Goal: Task Accomplishment & Management: Complete application form

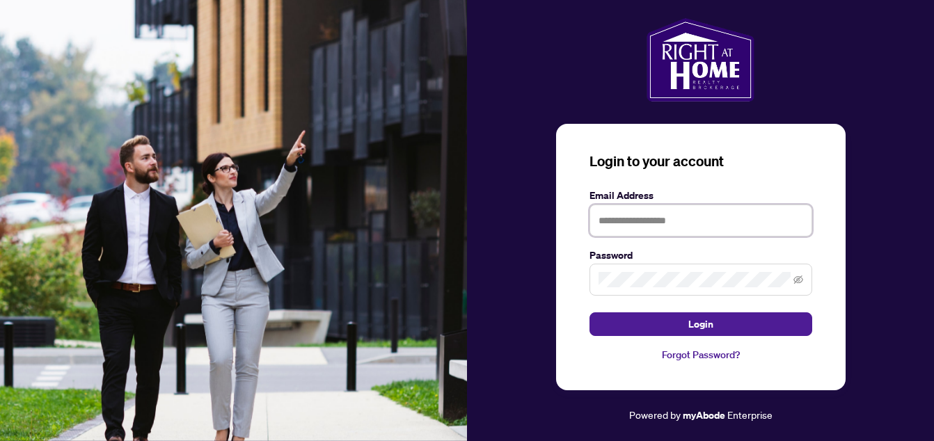
click at [611, 223] on input "text" at bounding box center [701, 221] width 223 height 32
click at [525, 209] on div "Login to your account Email Address Password Login Forgot Password? Powered by …" at bounding box center [700, 221] width 467 height 406
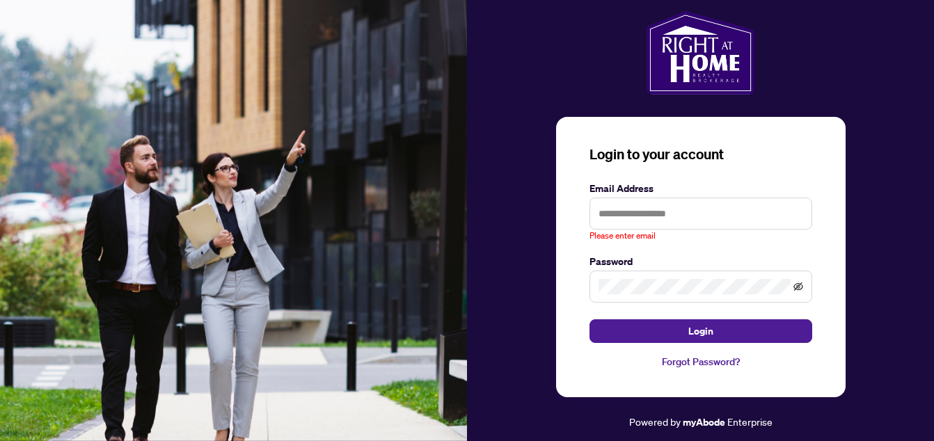
click at [798, 290] on icon "eye-invisible" at bounding box center [798, 287] width 10 height 8
click at [642, 218] on input "text" at bounding box center [701, 214] width 223 height 32
type input "**********"
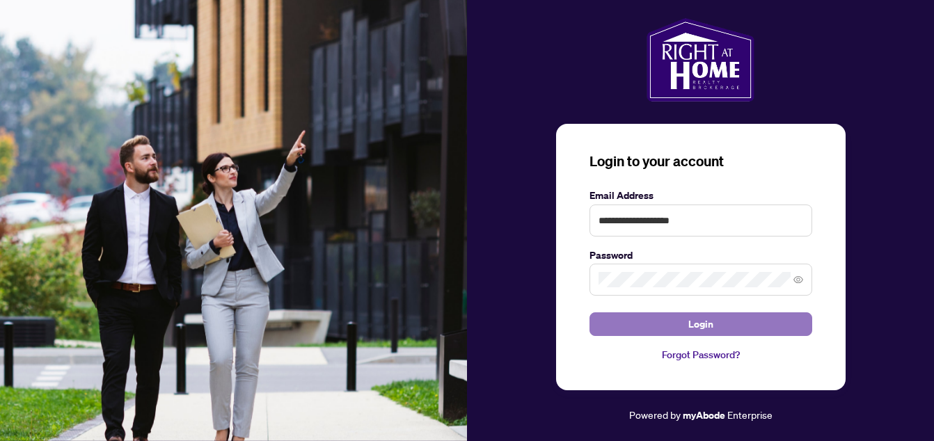
click at [688, 328] on span "Login" at bounding box center [700, 324] width 25 height 22
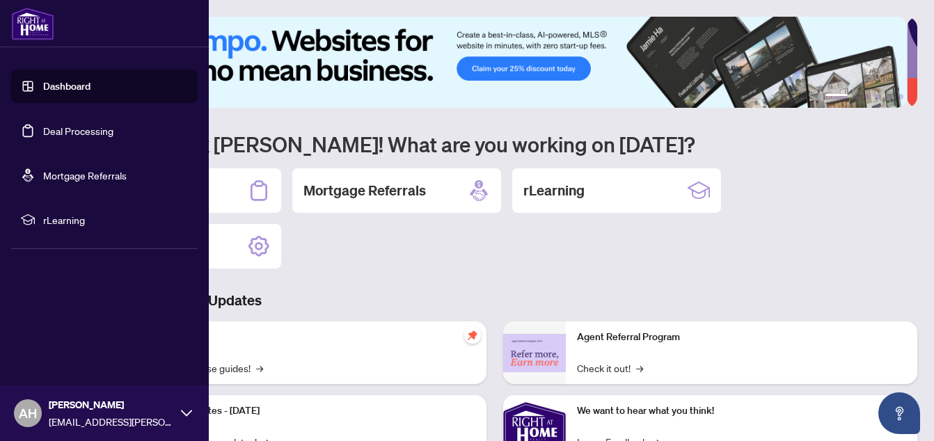
click at [58, 130] on link "Deal Processing" at bounding box center [78, 131] width 70 height 13
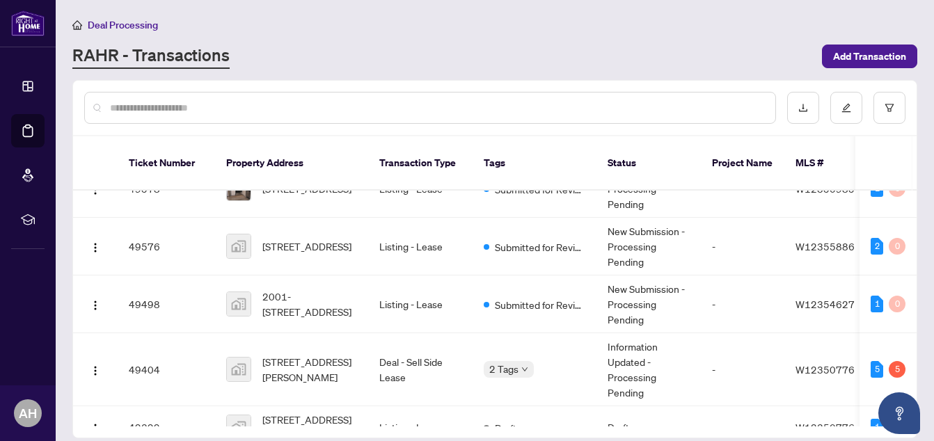
scroll to position [278, 0]
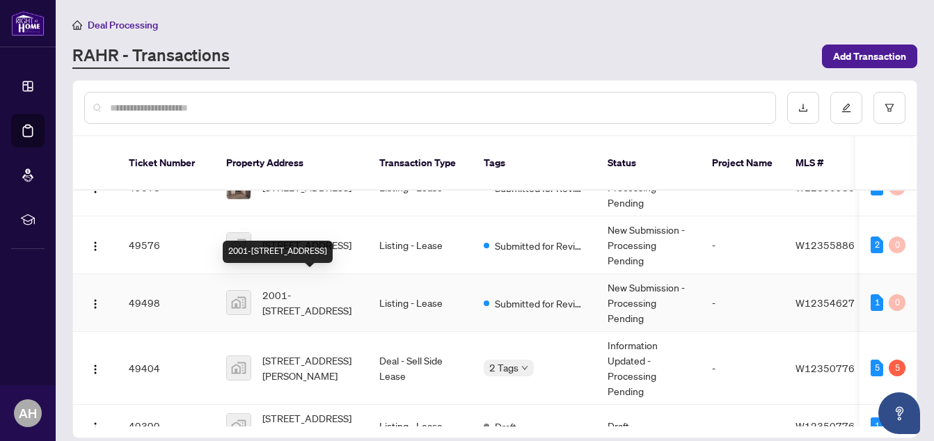
click at [322, 287] on span "2001-[STREET_ADDRESS]" at bounding box center [309, 302] width 95 height 31
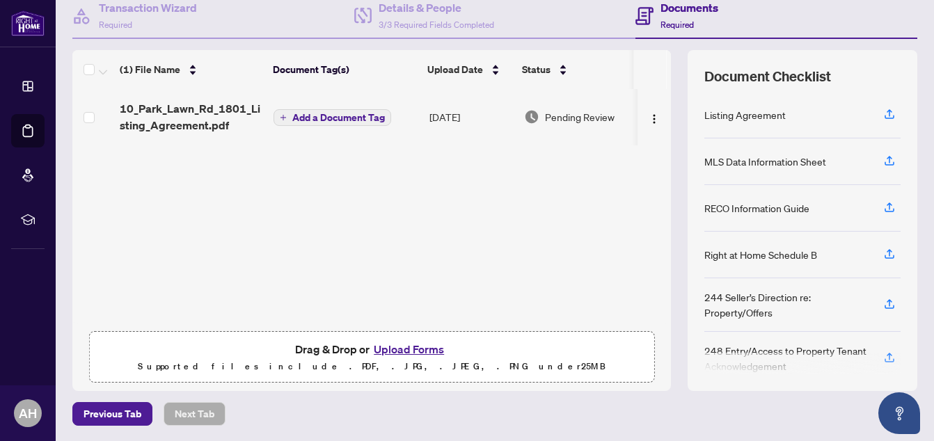
scroll to position [141, 0]
click at [395, 344] on button "Upload Forms" at bounding box center [409, 349] width 79 height 18
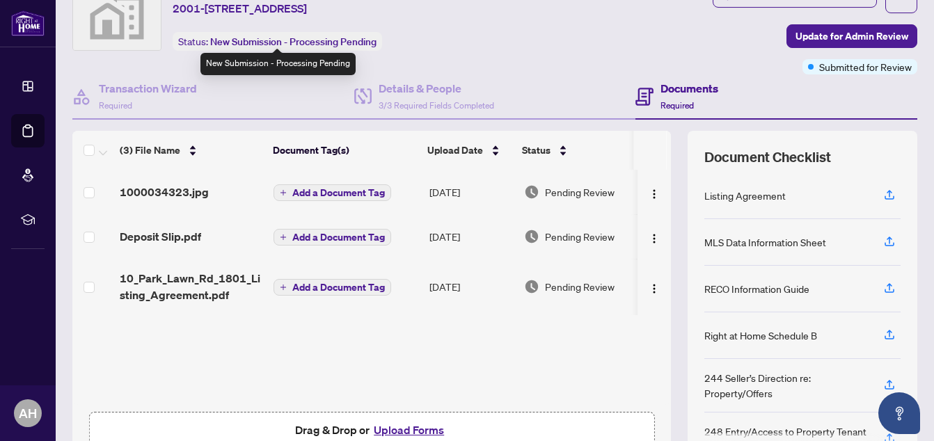
scroll to position [70, 0]
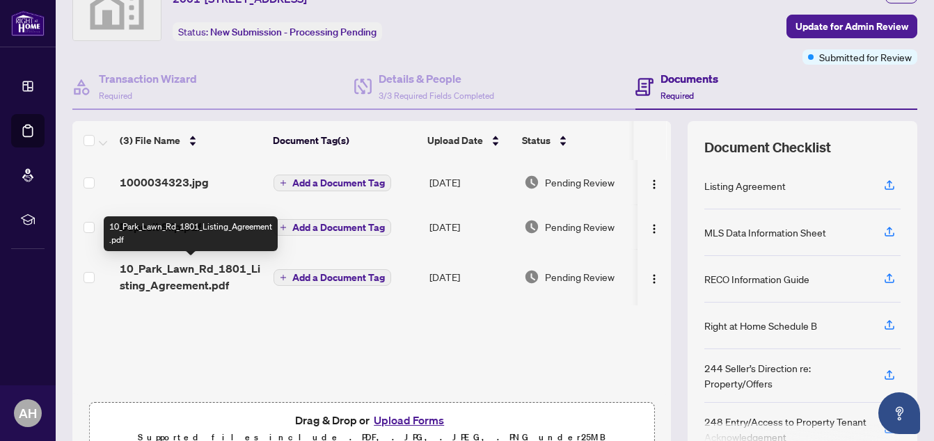
click at [226, 264] on span "10_Park_Lawn_Rd_1801_Listing_Agreement.pdf" at bounding box center [191, 276] width 143 height 33
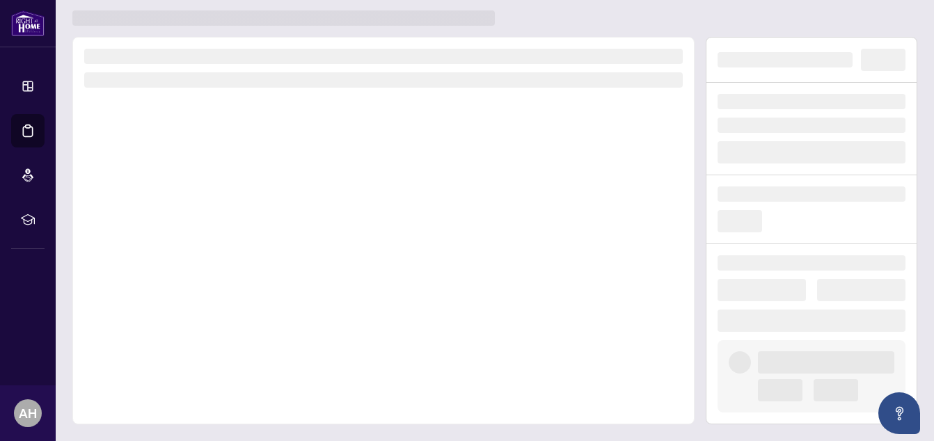
click at [226, 264] on div at bounding box center [383, 231] width 622 height 388
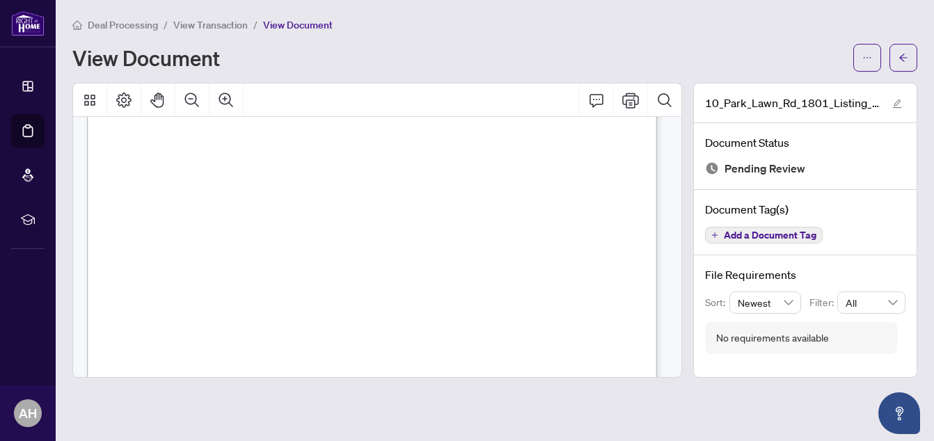
scroll to position [9257, 0]
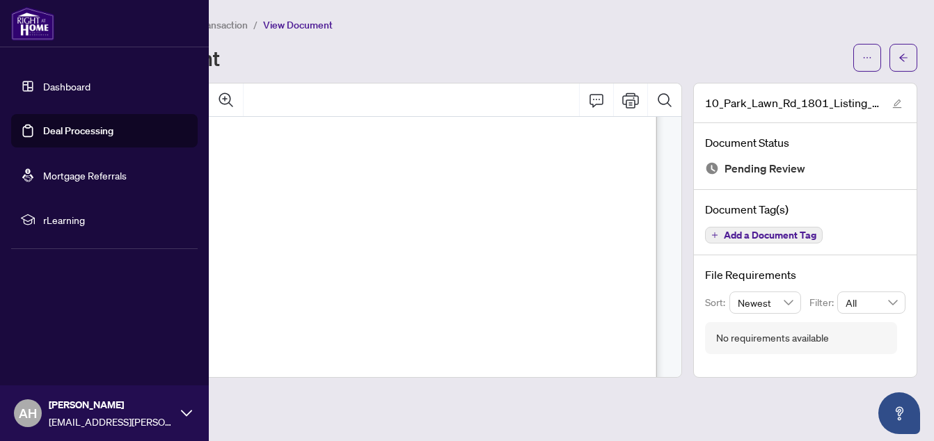
click at [60, 134] on link "Deal Processing" at bounding box center [78, 131] width 70 height 13
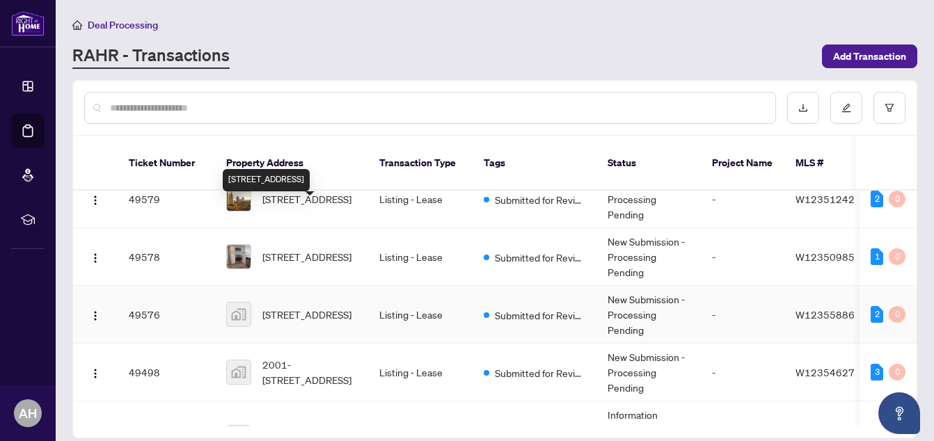
scroll to position [278, 0]
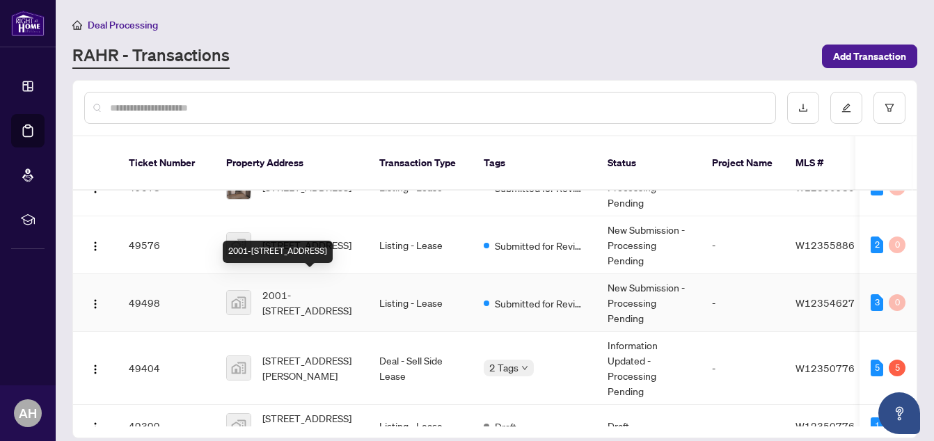
click at [319, 287] on span "2001-[STREET_ADDRESS]" at bounding box center [309, 302] width 95 height 31
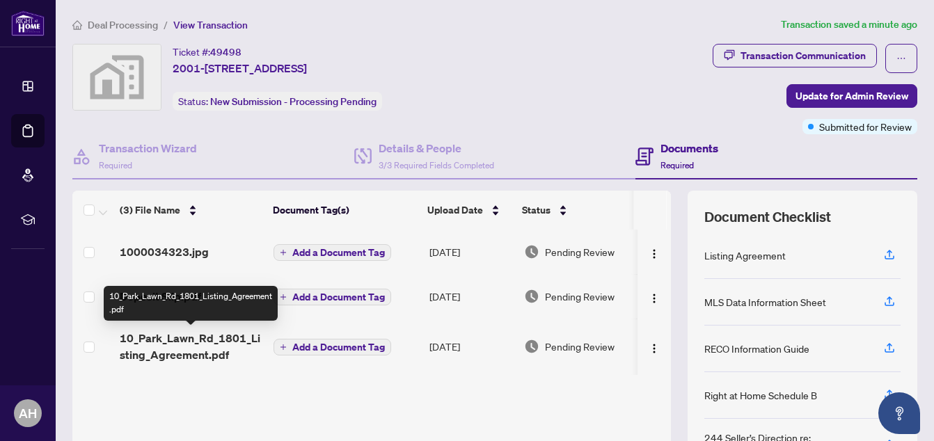
drag, startPoint x: 199, startPoint y: 342, endPoint x: 191, endPoint y: 374, distance: 33.6
click at [191, 374] on div "1000034323.jpg Add a Document Tag [DATE] Pending Review Deposit Slip.pdf Add a …" at bounding box center [371, 347] width 599 height 235
drag, startPoint x: 205, startPoint y: 342, endPoint x: 148, endPoint y: 379, distance: 67.0
click at [148, 379] on div "1000034323.jpg Add a Document Tag [DATE] Pending Review Deposit Slip.pdf Add a …" at bounding box center [371, 347] width 599 height 235
click at [187, 340] on span "10_Park_Lawn_Rd_1801_Listing_Agreement.pdf" at bounding box center [191, 346] width 143 height 33
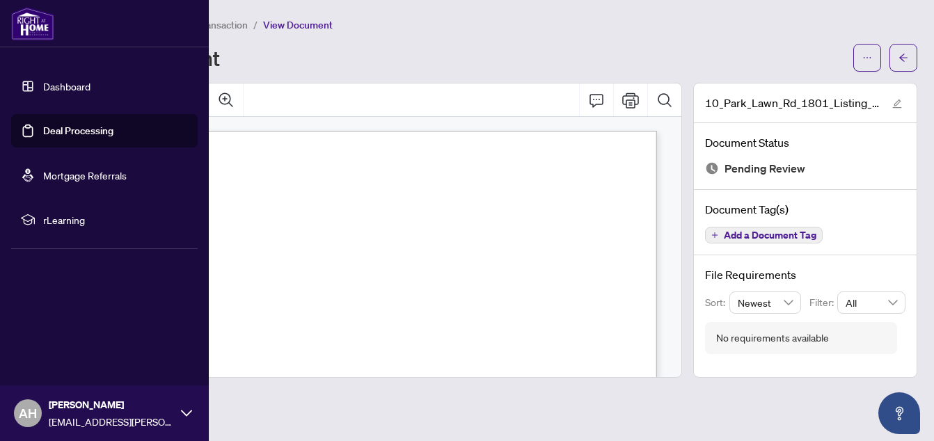
click at [43, 129] on link "Deal Processing" at bounding box center [78, 131] width 70 height 13
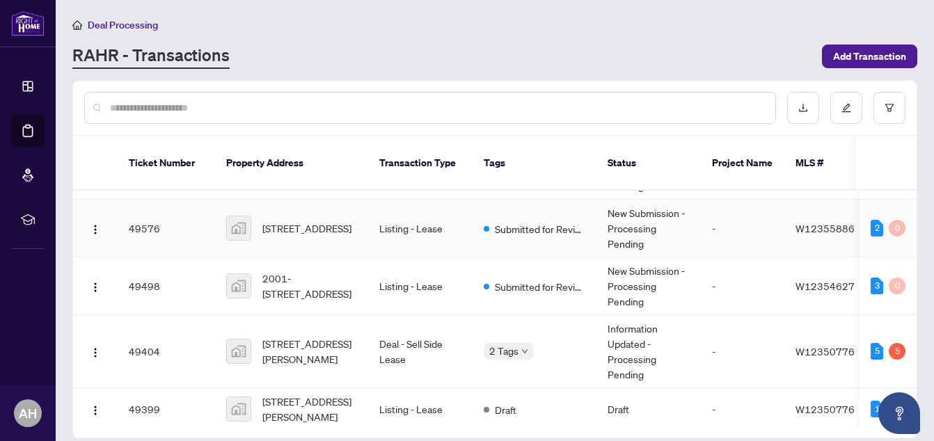
scroll to position [303, 0]
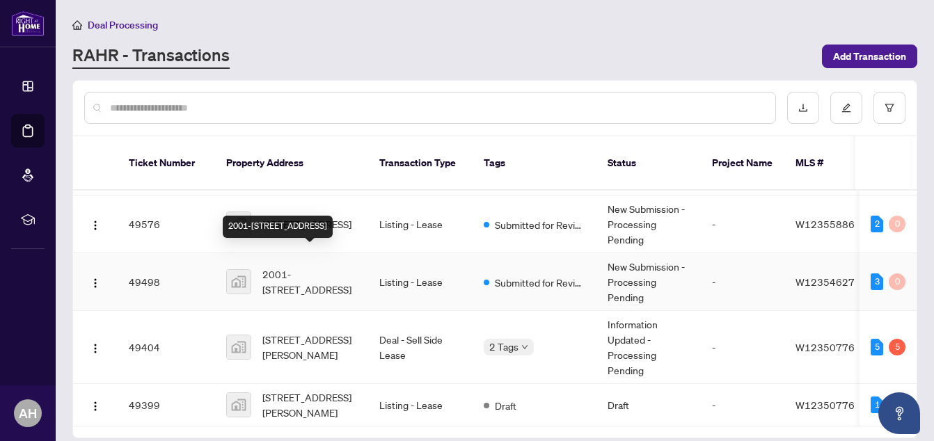
click at [315, 267] on span "2001-[STREET_ADDRESS]" at bounding box center [309, 282] width 95 height 31
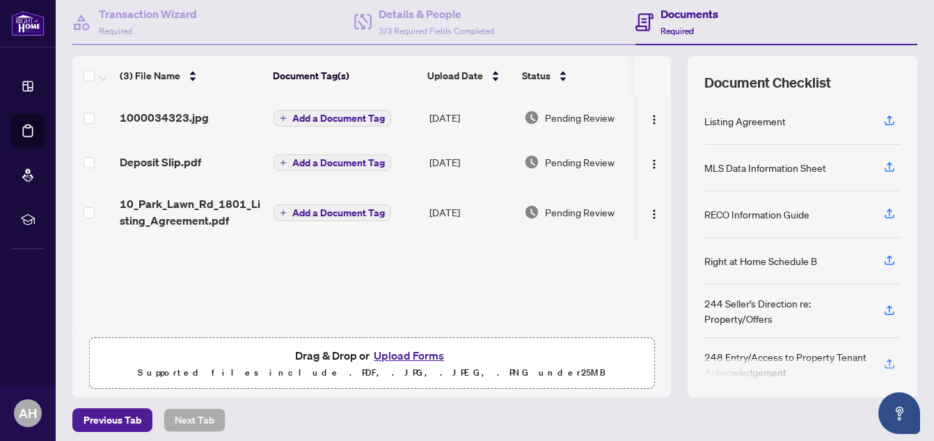
scroll to position [139, 0]
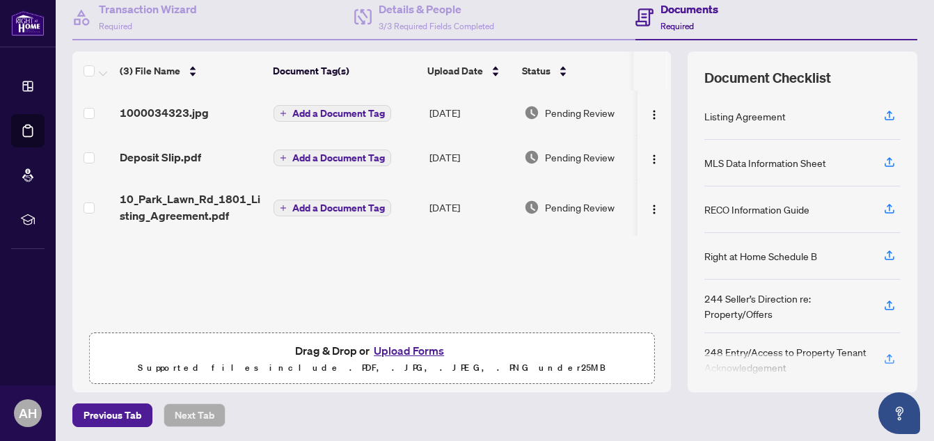
click at [382, 348] on button "Upload Forms" at bounding box center [409, 351] width 79 height 18
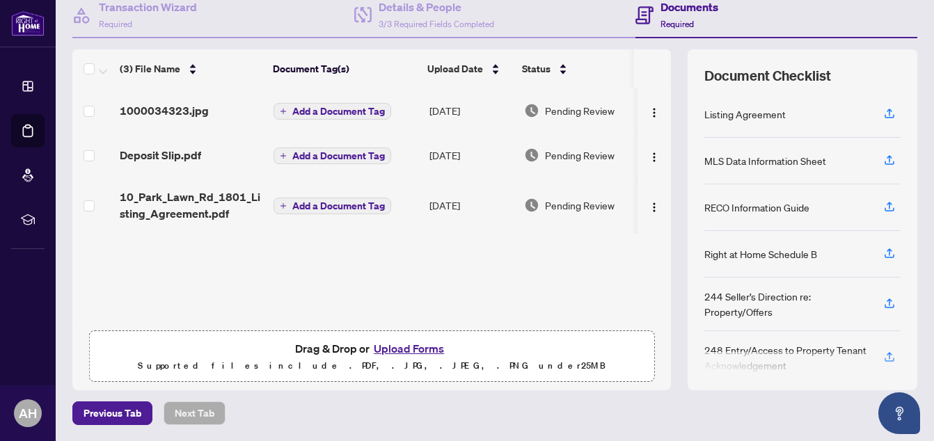
click at [400, 346] on button "Upload Forms" at bounding box center [409, 349] width 79 height 18
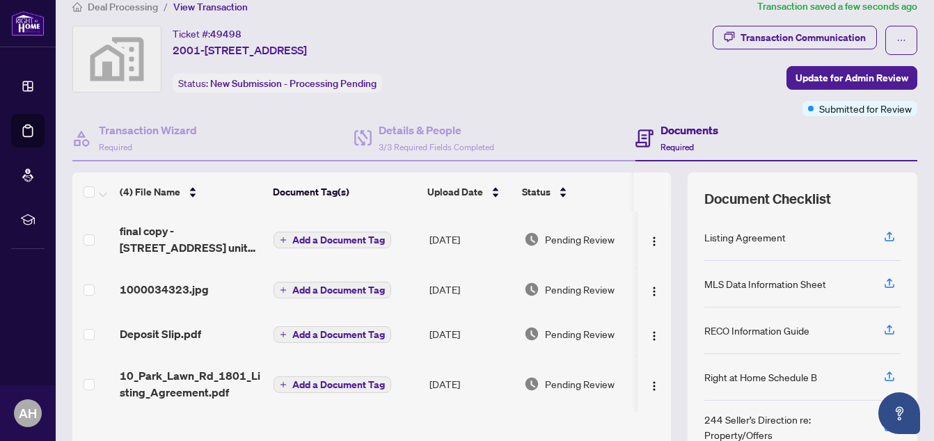
scroll to position [0, 0]
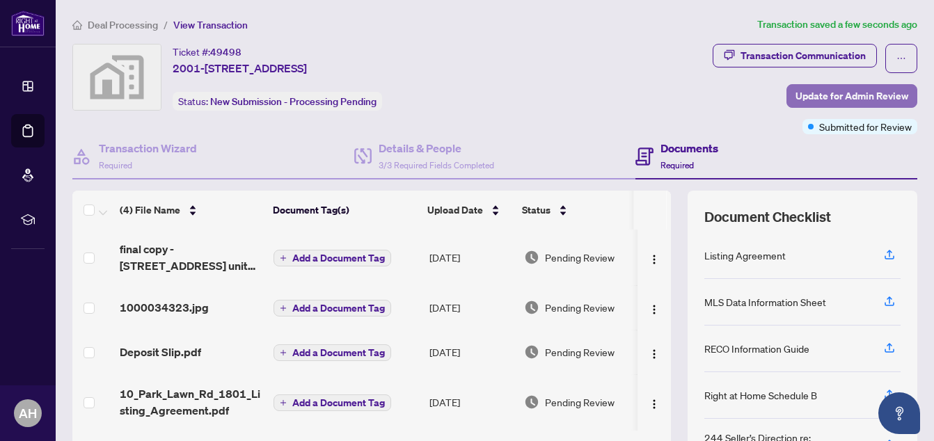
click at [797, 91] on span "Update for Admin Review" at bounding box center [852, 96] width 113 height 22
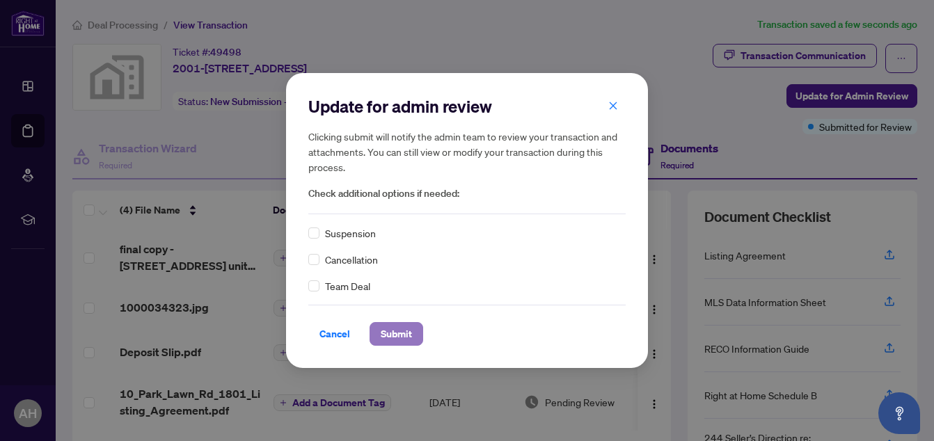
click at [398, 327] on span "Submit" at bounding box center [396, 334] width 31 height 22
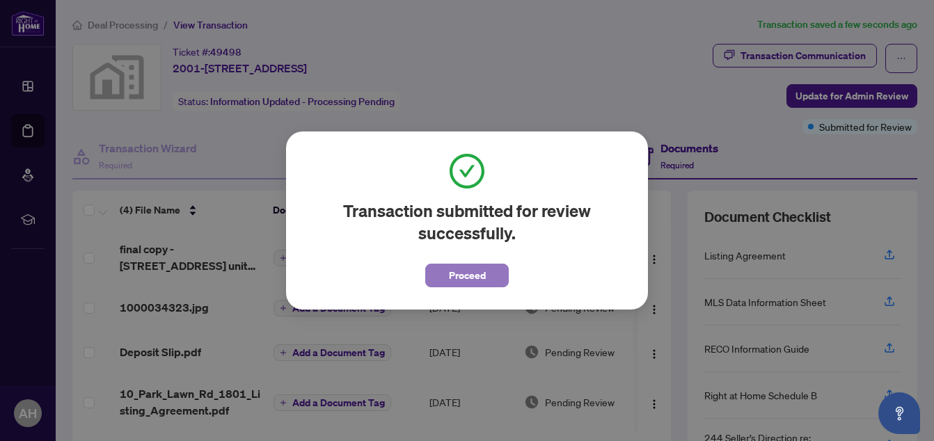
click at [492, 280] on button "Proceed" at bounding box center [467, 276] width 84 height 24
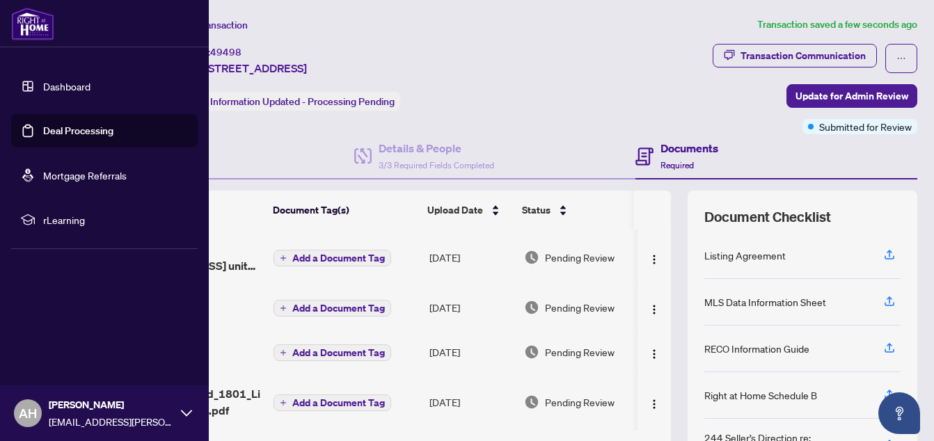
click at [75, 136] on link "Deal Processing" at bounding box center [78, 131] width 70 height 13
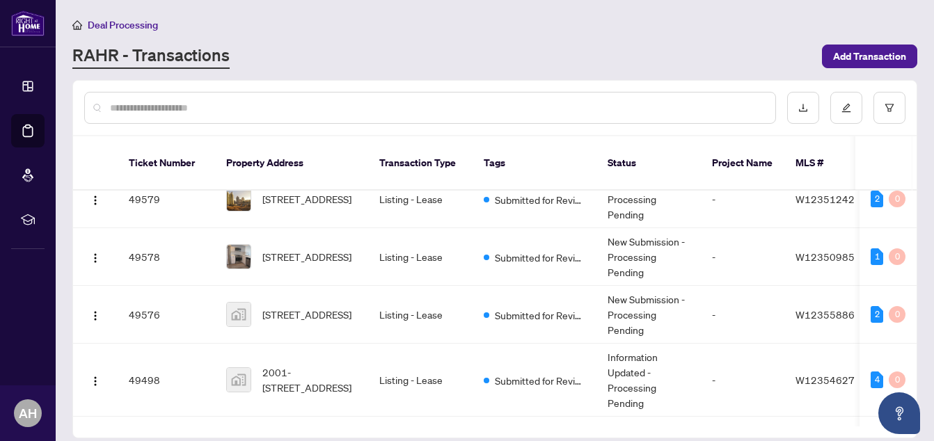
scroll to position [319, 0]
